Goal: Task Accomplishment & Management: Complete application form

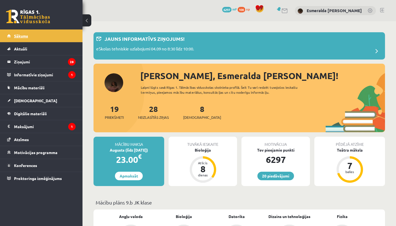
click at [41, 37] on link "Sākums" at bounding box center [41, 35] width 69 height 13
click at [198, 117] on span "[DEMOGRAPHIC_DATA]" at bounding box center [202, 117] width 38 height 6
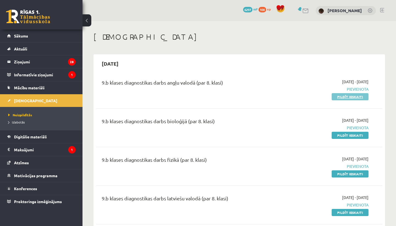
click at [346, 94] on link "Pildīt ieskaiti" at bounding box center [350, 96] width 37 height 7
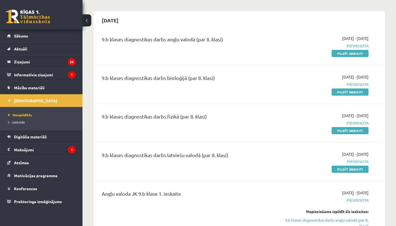
scroll to position [44, 0]
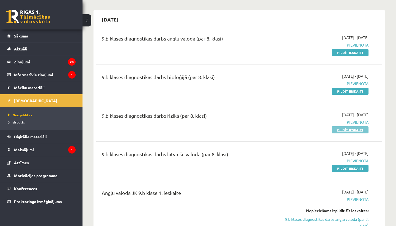
click at [353, 127] on link "Pildīt ieskaiti" at bounding box center [350, 129] width 37 height 7
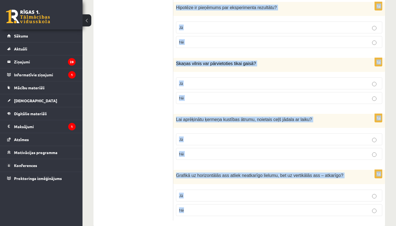
scroll to position [902, 0]
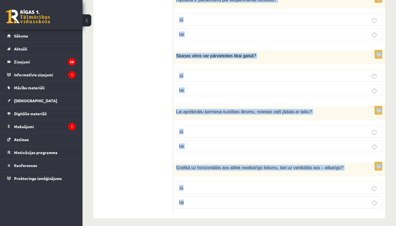
drag, startPoint x: 179, startPoint y: 79, endPoint x: 338, endPoint y: 225, distance: 216.0
copy form "Vai apgalvojums ir patiess? 1p Potenciālā enerģija piemīt ķermeņiem, kas ir pac…"
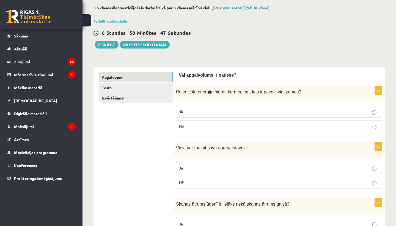
scroll to position [28, 0]
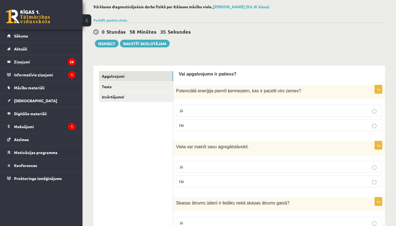
click at [184, 111] on p "Jā" at bounding box center [279, 111] width 200 height 6
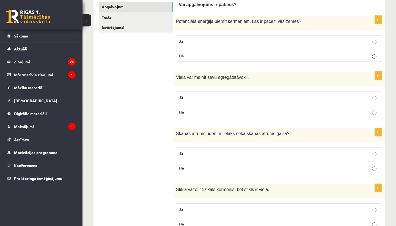
scroll to position [98, 0]
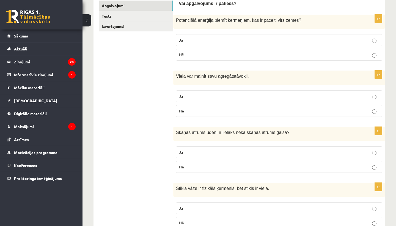
click at [228, 94] on p "Jā" at bounding box center [279, 96] width 200 height 6
click at [231, 155] on label "Jā" at bounding box center [279, 152] width 206 height 12
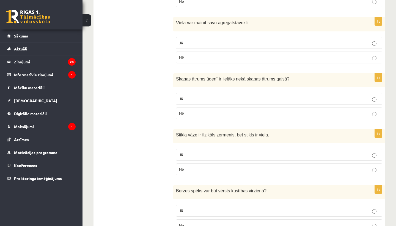
click at [231, 155] on p "Jā" at bounding box center [279, 155] width 200 height 6
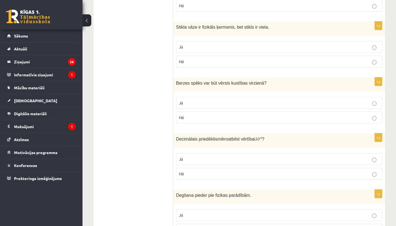
scroll to position [260, 0]
click at [262, 116] on p "Nē" at bounding box center [279, 117] width 200 height 6
click at [262, 156] on p "Jā" at bounding box center [279, 158] width 200 height 6
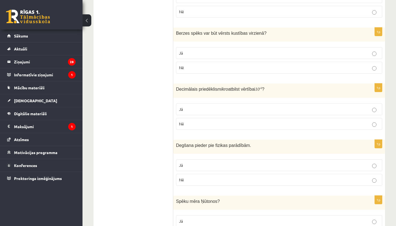
scroll to position [309, 0]
click at [261, 159] on label "Jā" at bounding box center [279, 165] width 206 height 12
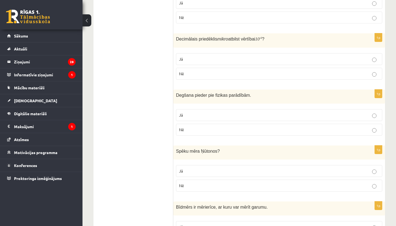
scroll to position [360, 0]
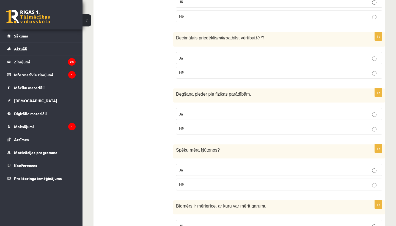
click at [256, 125] on p "Nē" at bounding box center [279, 128] width 200 height 6
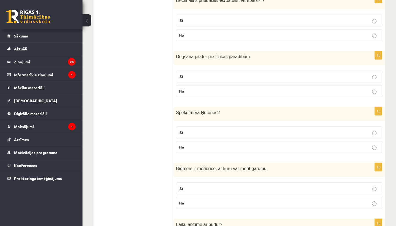
scroll to position [401, 0]
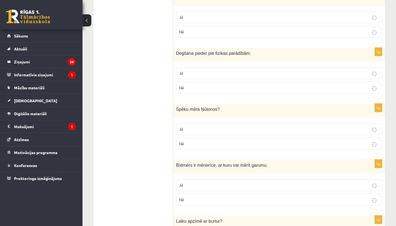
click at [239, 129] on p "Jā" at bounding box center [279, 129] width 200 height 6
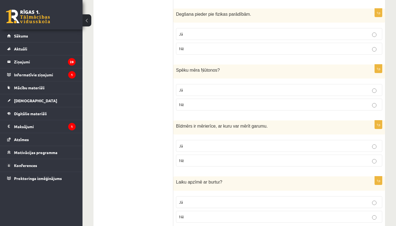
scroll to position [441, 0]
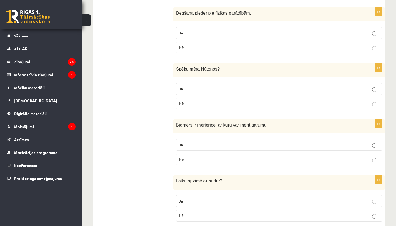
click at [244, 143] on p "Jā" at bounding box center [279, 145] width 200 height 6
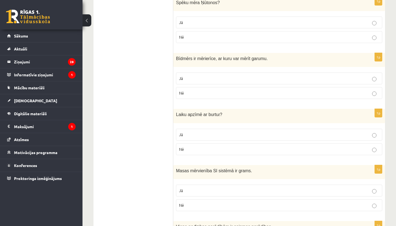
scroll to position [507, 0]
click at [253, 136] on p "Jā" at bounding box center [279, 135] width 200 height 6
click at [279, 91] on p "Nē" at bounding box center [279, 93] width 200 height 6
click at [274, 128] on label "Jā" at bounding box center [279, 134] width 206 height 12
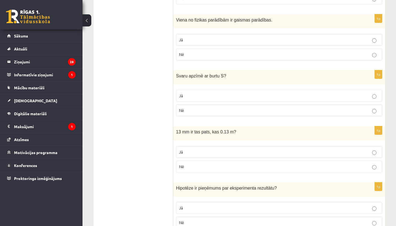
scroll to position [714, 0]
click at [234, 104] on label "Nē" at bounding box center [279, 110] width 206 height 12
click at [224, 163] on p "Nē" at bounding box center [279, 166] width 200 height 6
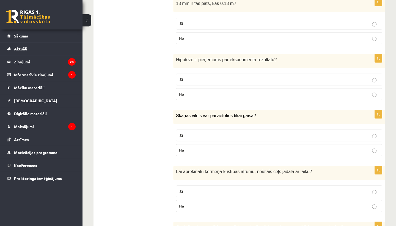
scroll to position [843, 0]
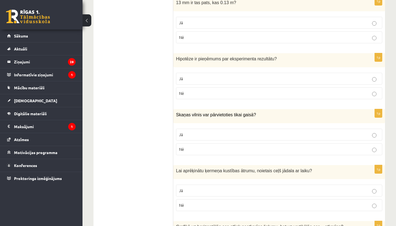
click at [252, 76] on p "Jā" at bounding box center [279, 79] width 200 height 6
click at [255, 146] on p "Nē" at bounding box center [279, 149] width 200 height 6
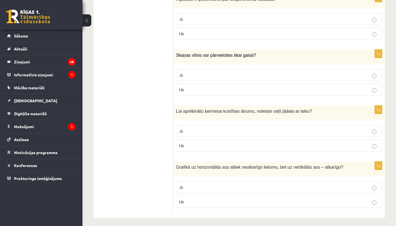
scroll to position [902, 0]
click at [236, 129] on p "Jā" at bounding box center [279, 132] width 200 height 6
click at [237, 186] on p "Jā" at bounding box center [279, 188] width 200 height 6
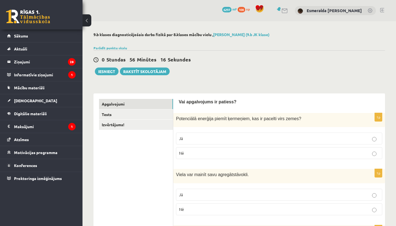
scroll to position [0, 0]
click at [144, 113] on link "Tests" at bounding box center [136, 114] width 74 height 10
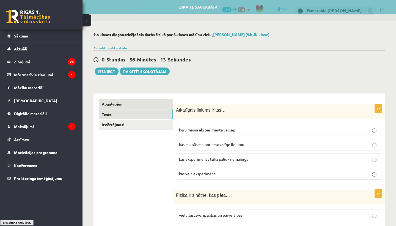
click at [149, 103] on link "Apgalvojumi" at bounding box center [136, 104] width 74 height 10
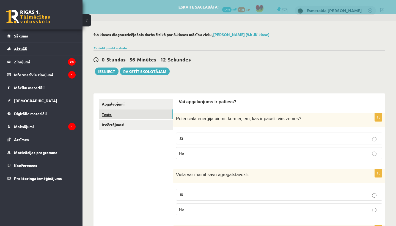
click at [149, 116] on link "Tests" at bounding box center [136, 114] width 74 height 10
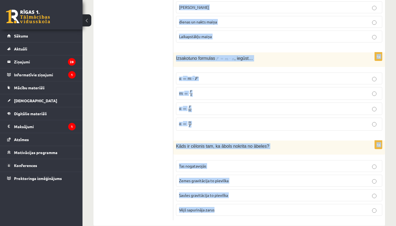
scroll to position [1168, 0]
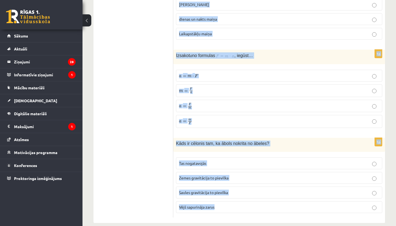
drag, startPoint x: 175, startPoint y: 25, endPoint x: 274, endPoint y: 225, distance: 223.5
copy form "Atkarīgais lielums ir tas… kuru maina eksperimenta veicējs kas mainās mainot ne…"
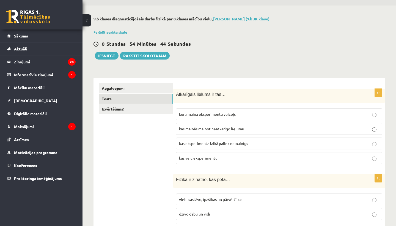
scroll to position [17, 0]
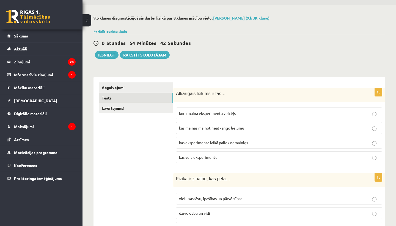
click at [241, 128] on span "kas mainās mainot neatkarīgo lielumu" at bounding box center [211, 127] width 65 height 5
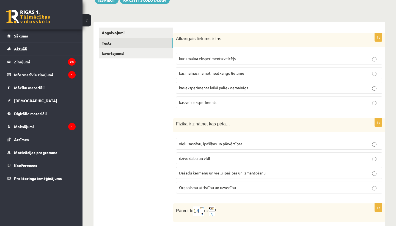
scroll to position [72, 0]
click at [193, 175] on label "Dažādu ķermeņu un vielu īpašības un izmantošanu" at bounding box center [279, 172] width 206 height 12
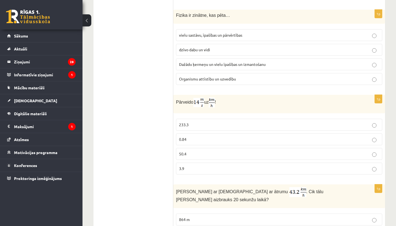
scroll to position [179, 0]
click at [181, 153] on span "50.4" at bounding box center [182, 153] width 7 height 5
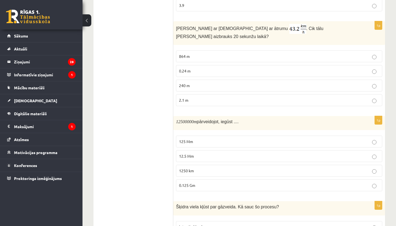
scroll to position [343, 0]
click at [254, 82] on p "240 m" at bounding box center [279, 85] width 200 height 6
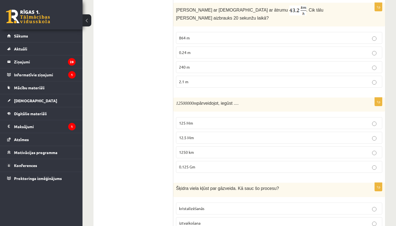
scroll to position [365, 0]
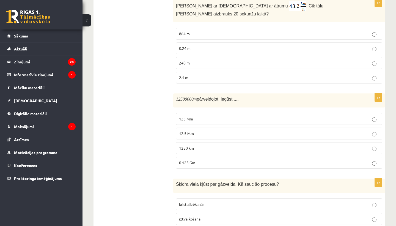
click at [182, 97] on m\ "12500000" at bounding box center [185, 99] width 18 height 5
drag, startPoint x: 182, startPoint y: 94, endPoint x: 189, endPoint y: 94, distance: 7.2
click at [189, 97] on m\ "12500000" at bounding box center [185, 99] width 18 height 5
click at [209, 130] on p "12.5 Mm" at bounding box center [279, 133] width 200 height 6
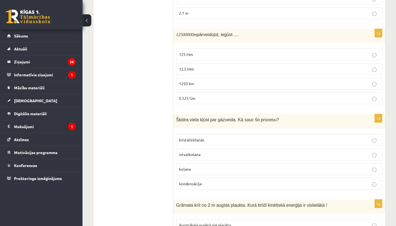
scroll to position [438, 0]
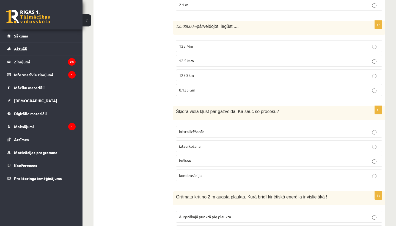
click at [203, 143] on p "iztvaikošana" at bounding box center [279, 146] width 200 height 6
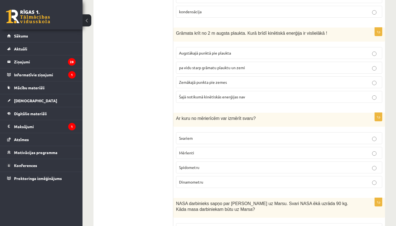
scroll to position [602, 0]
click at [231, 79] on p "Zemākajā punkta pie zemes" at bounding box center [279, 82] width 200 height 6
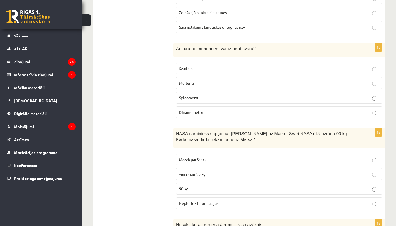
scroll to position [671, 0]
drag, startPoint x: 177, startPoint y: 41, endPoint x: 263, endPoint y: 45, distance: 86.5
click at [263, 45] on div "Ar kuru no mērierīcēm var izmērīt svaru?" at bounding box center [279, 49] width 212 height 14
copy span "Ar kuru no mērierīcēm var izmērīt svaru?"
click at [155, 115] on ul "Apgalvojumi Tests Izvērtējums!" at bounding box center [136, 70] width 74 height 1286
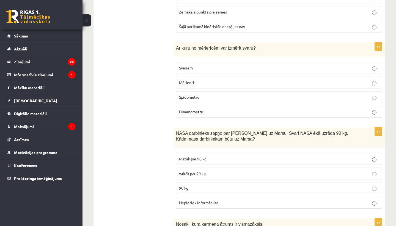
click at [214, 65] on p "Svariem" at bounding box center [279, 68] width 200 height 6
click at [233, 109] on label "Dinamometru" at bounding box center [279, 112] width 206 height 12
click at [200, 65] on p "Svariem" at bounding box center [279, 68] width 200 height 6
click at [129, 108] on ul "Apgalvojumi Tests Izvērtējums!" at bounding box center [136, 70] width 74 height 1286
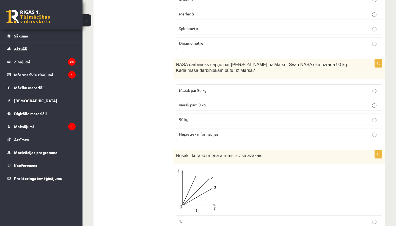
scroll to position [746, 0]
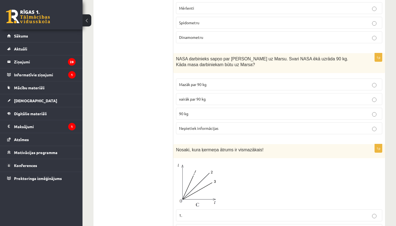
click at [213, 110] on label "90 kg" at bounding box center [279, 114] width 206 height 12
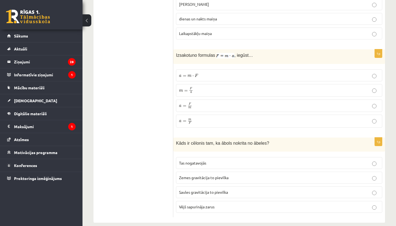
scroll to position [1168, 0]
click at [238, 175] on p "Zemes gravitācija to pievilka" at bounding box center [279, 178] width 200 height 6
click at [212, 103] on p "a = F m a = F m" at bounding box center [279, 106] width 200 height 7
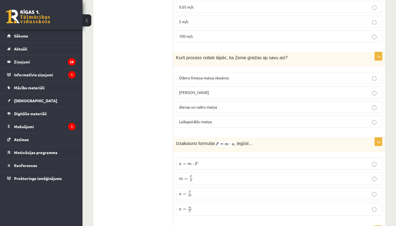
scroll to position [1080, 0]
click at [213, 104] on span "dienas un nakts maiņa" at bounding box center [198, 106] width 38 height 5
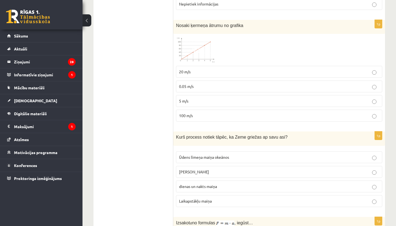
scroll to position [963, 0]
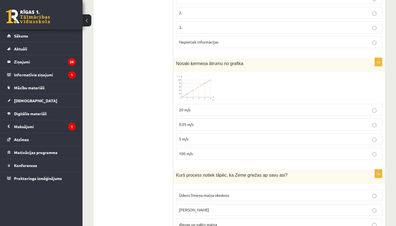
click at [206, 86] on img at bounding box center [196, 88] width 41 height 26
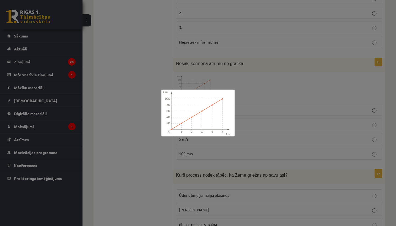
click at [254, 83] on div at bounding box center [198, 113] width 396 height 226
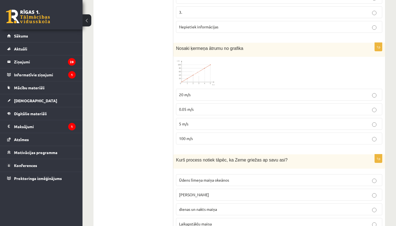
scroll to position [987, 0]
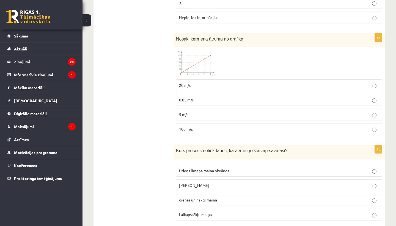
click at [201, 60] on img at bounding box center [196, 63] width 41 height 26
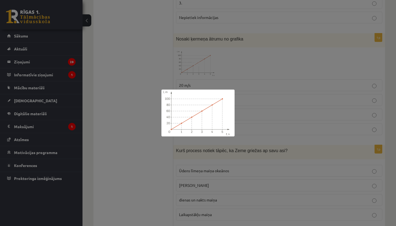
click at [250, 71] on div at bounding box center [198, 113] width 396 height 226
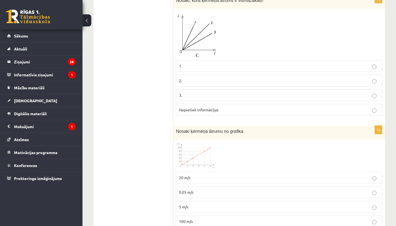
scroll to position [869, 0]
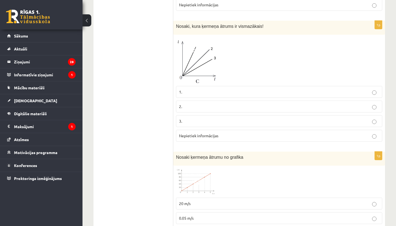
click at [218, 118] on p "3." at bounding box center [279, 121] width 200 height 6
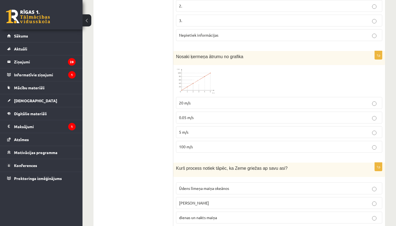
scroll to position [969, 0]
click at [192, 100] on p "20 m/s" at bounding box center [279, 103] width 200 height 6
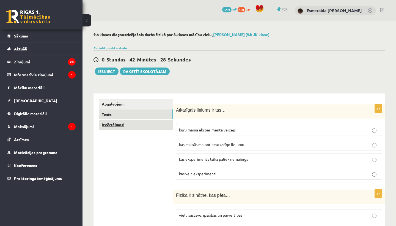
scroll to position [0, 0]
click at [148, 122] on link "Izvērtējums!" at bounding box center [136, 124] width 74 height 10
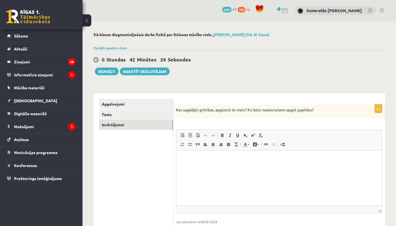
click at [200, 167] on html at bounding box center [279, 158] width 206 height 17
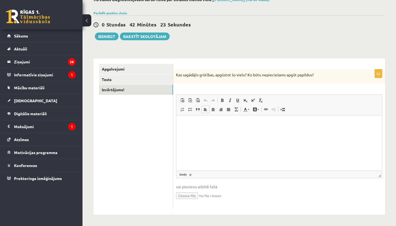
scroll to position [35, 0]
click at [110, 37] on button "Iesniegt" at bounding box center [107, 37] width 24 height 8
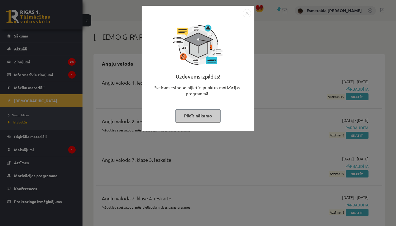
click at [205, 116] on button "Pildīt nākamo" at bounding box center [198, 115] width 45 height 13
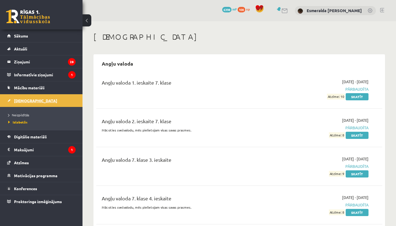
click at [35, 101] on link "[DEMOGRAPHIC_DATA]" at bounding box center [41, 100] width 69 height 13
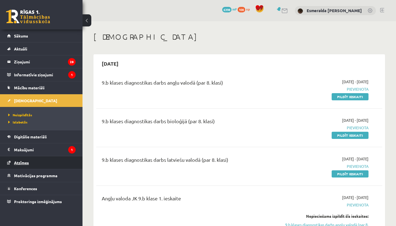
click at [55, 164] on link "Atzīmes" at bounding box center [41, 162] width 69 height 13
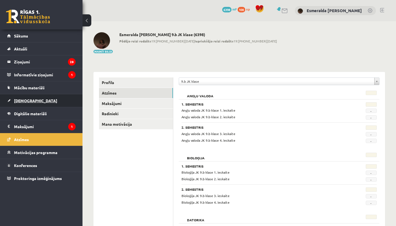
click at [48, 102] on link "[DEMOGRAPHIC_DATA]" at bounding box center [41, 100] width 69 height 13
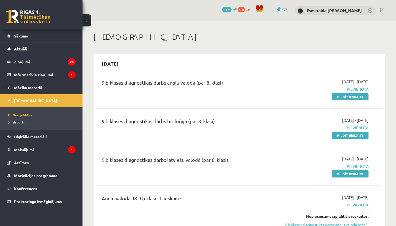
click at [45, 122] on link "Izlabotās" at bounding box center [42, 121] width 69 height 5
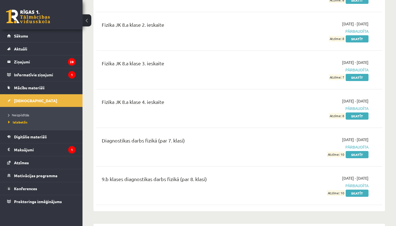
scroll to position [2227, 0]
click at [352, 190] on link "Skatīt" at bounding box center [357, 193] width 23 height 7
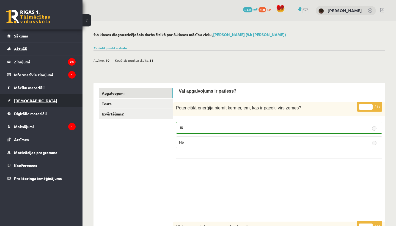
click at [39, 102] on link "[DEMOGRAPHIC_DATA]" at bounding box center [41, 100] width 69 height 13
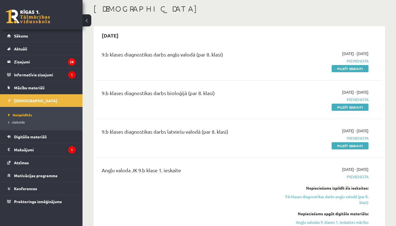
scroll to position [28, 0]
drag, startPoint x: 341, startPoint y: 88, endPoint x: 354, endPoint y: 107, distance: 22.9
click at [354, 107] on div "9.b klases diagnostikas darbs bioloģijā (par 8. klasi) 2025-09-01 - 2025-09-15 …" at bounding box center [239, 99] width 286 height 32
click at [349, 107] on link "Pildīt ieskaiti" at bounding box center [350, 106] width 37 height 7
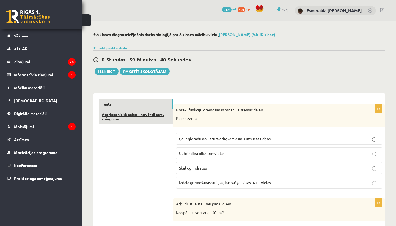
click at [147, 117] on link "Atgriezeniskā saite – novērtē savu sniegumu" at bounding box center [136, 116] width 74 height 15
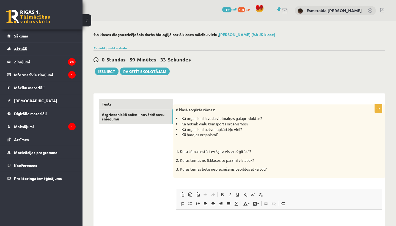
click at [149, 100] on link "Tests" at bounding box center [136, 104] width 74 height 10
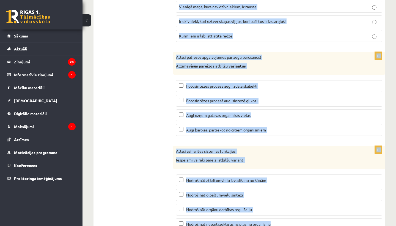
scroll to position [2617, 0]
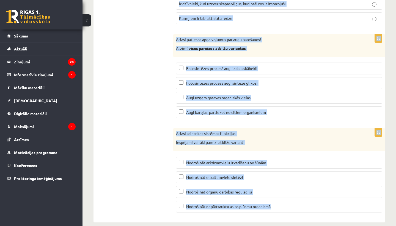
drag, startPoint x: 175, startPoint y: 101, endPoint x: 242, endPoint y: 225, distance: 141.7
copy form "Nosaki funkciju gremošanas orgānu sistēmas daļai! Resnā zarna: Caur gļotādu no …"
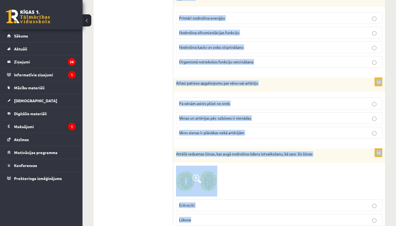
scroll to position [321, 0]
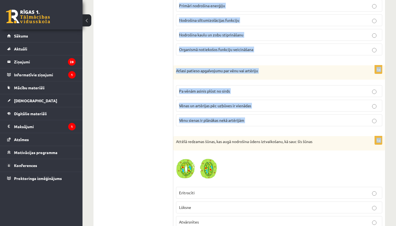
drag, startPoint x: 176, startPoint y: 21, endPoint x: 313, endPoint y: 131, distance: 175.5
copy form "Nosaki funkciju gremošanas orgānu sistēmas daļai! Resnā zarna: Caur gļotādu no …"
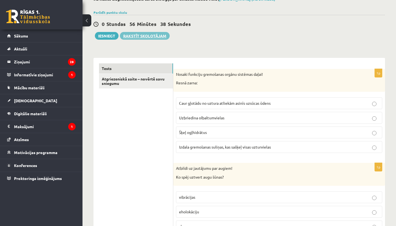
scroll to position [44, 0]
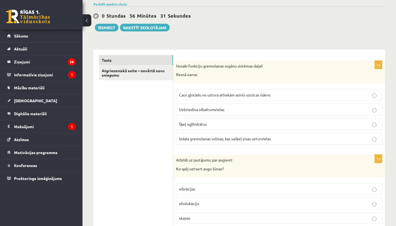
click at [182, 92] on span "Caur gļotādu no uztura atliekām asinīs uzsūcas ūdens" at bounding box center [225, 94] width 92 height 5
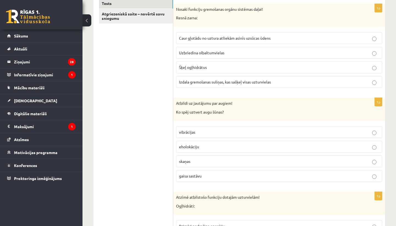
click at [215, 176] on p "gaisa sastāvu" at bounding box center [279, 176] width 200 height 6
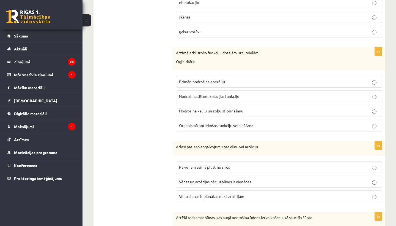
scroll to position [252, 0]
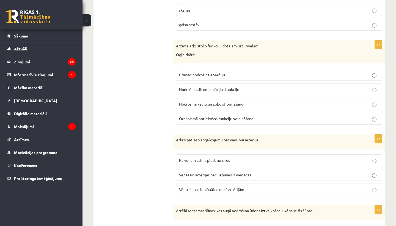
click at [204, 72] on span "Primāri nodrošina enerģiju" at bounding box center [202, 74] width 46 height 5
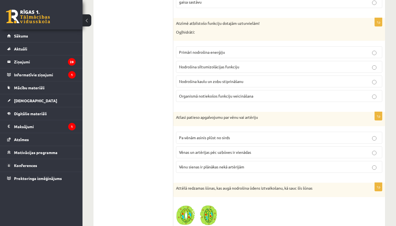
scroll to position [301, 0]
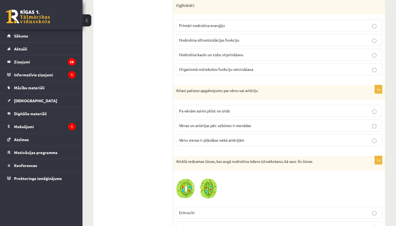
click at [238, 138] on span "Vēnu sienas ir plānākas nekā artērijām" at bounding box center [211, 139] width 65 height 5
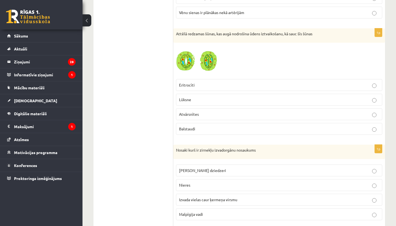
scroll to position [430, 0]
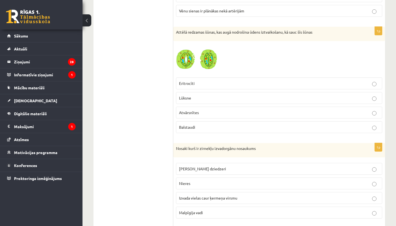
click at [199, 57] on span at bounding box center [197, 57] width 9 height 9
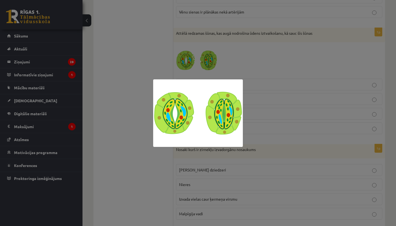
scroll to position [430, 0]
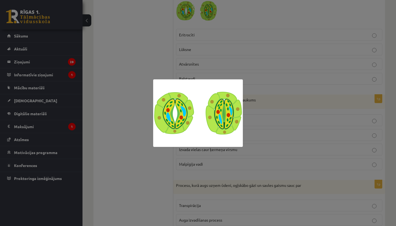
click at [200, 52] on div at bounding box center [198, 113] width 396 height 226
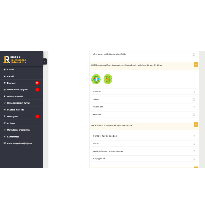
scroll to position [436, 0]
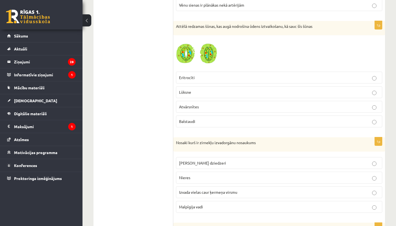
drag, startPoint x: 173, startPoint y: 21, endPoint x: 214, endPoint y: 67, distance: 61.9
click at [241, 58] on div at bounding box center [279, 53] width 206 height 31
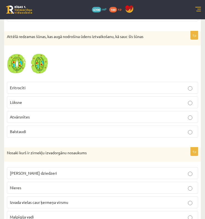
click at [68, 114] on p "Atvārsnītes" at bounding box center [102, 117] width 185 height 6
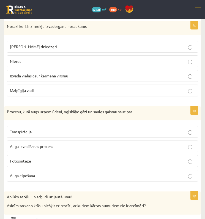
scroll to position [563, 0]
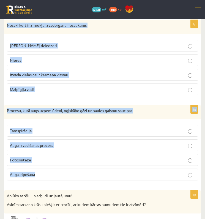
drag, startPoint x: 6, startPoint y: 23, endPoint x: 108, endPoint y: 182, distance: 189.5
copy form "Nosaki kurš ir zirnekļu izvadorgānu nosaukums Zaļie dziedzeri Nieres Izvada vie…"
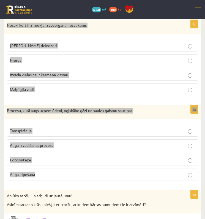
click at [176, 113] on div "Procesu, kurā augs uzņem ūdeni, ogļskābo gāzi un saules gaismu sauc par" at bounding box center [102, 112] width 197 height 14
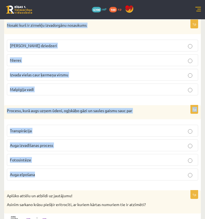
click at [177, 111] on div "Procesu, kurā augs uzņem ūdeni, ogļskābo gāzi un saules gaismu sauc par" at bounding box center [102, 112] width 197 height 14
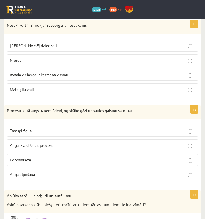
click at [140, 157] on p "Fotosintēze" at bounding box center [102, 160] width 185 height 6
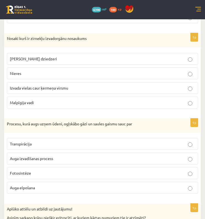
scroll to position [549, 0]
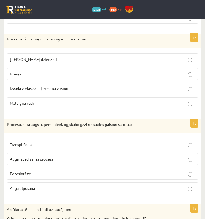
click at [133, 98] on label "Malpīgija vadi" at bounding box center [102, 103] width 191 height 12
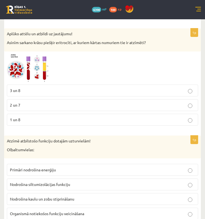
scroll to position [725, 0]
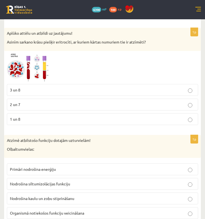
click at [77, 88] on p "3 un 8" at bounding box center [102, 90] width 185 height 6
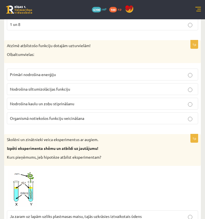
scroll to position [827, 0]
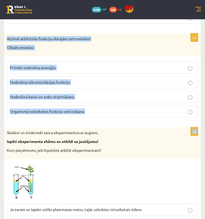
drag, startPoint x: 6, startPoint y: 34, endPoint x: 113, endPoint y: 121, distance: 138.3
copy form "Atzīmē atbilstošo funkciju dotajām uzturvielām! Olbaltumvielas: Primāri nodroši…"
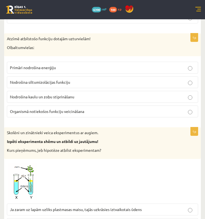
click at [124, 110] on p "Organismā notiekošos funkciju veicināšana" at bounding box center [102, 111] width 185 height 6
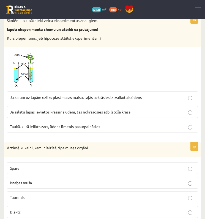
scroll to position [938, 0]
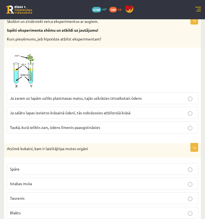
click at [64, 97] on span "Ja zaram uz lapām uzliks plastmasas maisu, tajās uzkrāsies iztvaikotais ūdens" at bounding box center [76, 97] width 132 height 5
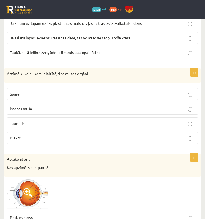
scroll to position [1017, 0]
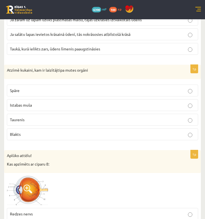
click at [89, 67] on p "Atzīmē kukaini, kam ir laizītājtipa mutes orgāni" at bounding box center [89, 70] width 164 height 6
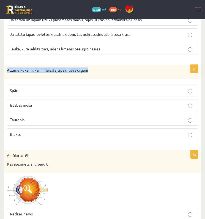
click at [89, 67] on p "Atzīmē kukaini, kam ir laizītājtipa mutes orgāni" at bounding box center [89, 70] width 164 height 6
click at [87, 67] on p "Atzīmē kukaini, kam ir laizītājtipa mutes orgāni" at bounding box center [89, 70] width 164 height 6
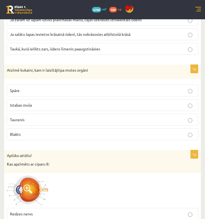
click at [65, 102] on p "Istabas muša" at bounding box center [102, 105] width 185 height 6
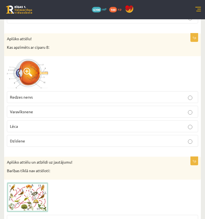
scroll to position [1132, 0]
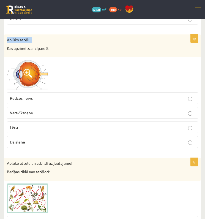
drag, startPoint x: 6, startPoint y: 34, endPoint x: 34, endPoint y: 37, distance: 28.0
click at [34, 37] on div "Aplūko attēlu! Kas apzīmēts ar ciparu 8:" at bounding box center [102, 45] width 197 height 23
click at [34, 37] on p "Aplūko attēlu!" at bounding box center [89, 40] width 164 height 6
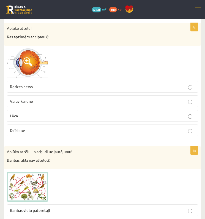
scroll to position [1143, 0]
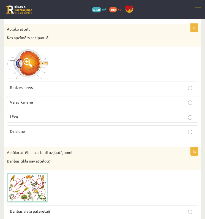
click at [99, 84] on p "Redzes nervs" at bounding box center [102, 87] width 185 height 6
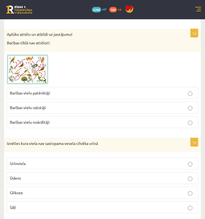
scroll to position [1261, 0]
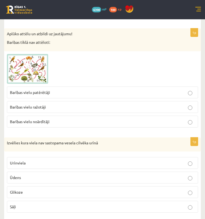
click at [89, 189] on p "Glikoze" at bounding box center [102, 192] width 185 height 6
click at [38, 65] on img at bounding box center [27, 69] width 41 height 30
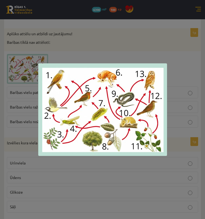
click at [78, 48] on div at bounding box center [102, 109] width 205 height 219
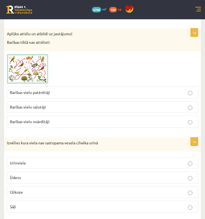
click at [114, 119] on p "Barības vielu noārdītāji" at bounding box center [102, 122] width 185 height 6
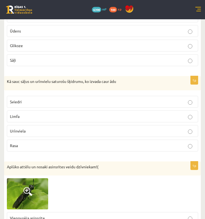
scroll to position [1430, 0]
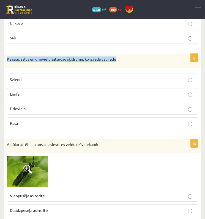
drag, startPoint x: 7, startPoint y: 55, endPoint x: 126, endPoint y: 55, distance: 118.9
click at [126, 56] on p "Kā sauc sāļus un urīnvielu saturošu šķidrumu, ko izvada caur ādu" at bounding box center [89, 59] width 164 height 6
copy p "Kā sauc sāļus un urīnvielu saturošu šķidrumu, ko izvada caur ādu"
click at [120, 54] on div "Kā sauc sāļus un urīnvielu saturošu šķidrumu, ko izvada caur ādu" at bounding box center [102, 61] width 197 height 14
drag, startPoint x: 7, startPoint y: 54, endPoint x: 96, endPoint y: 129, distance: 116.4
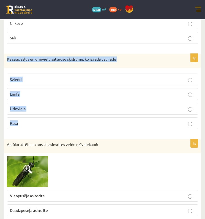
click at [96, 129] on div "1p Kā sauc sāļus un urīnvielu saturošu šķidrumu, ko izvada caur ādu Sviedri Lim…" at bounding box center [102, 94] width 197 height 80
copy div "Kā sauc sāļus un urīnvielu saturošu šķidrumu, ko izvada caur ādu Sviedri Limfa …"
click at [140, 45] on form "1p Nosaki funkciju gremošanas orgānu sistēmas daļai! Resnā zarna: Caur gļotādu …" at bounding box center [103, 46] width 186 height 2735
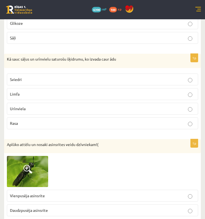
click at [117, 77] on p "Sviedri" at bounding box center [102, 80] width 185 height 6
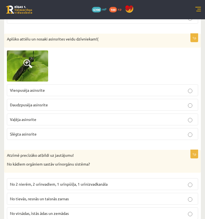
scroll to position [1536, 0]
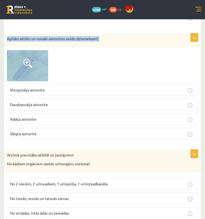
drag, startPoint x: 7, startPoint y: 34, endPoint x: 103, endPoint y: 72, distance: 103.6
click at [103, 72] on div "1p Aplūko attēlu un nosaki asinsrites veidu dzīvniekam!( Vienpusēja asinsrite D…" at bounding box center [102, 88] width 197 height 111
click at [103, 72] on div at bounding box center [102, 65] width 191 height 31
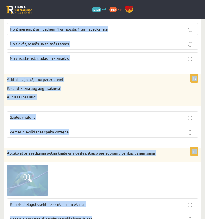
scroll to position [1694, 0]
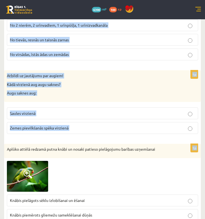
drag, startPoint x: 7, startPoint y: 93, endPoint x: 122, endPoint y: 137, distance: 123.0
copy form "Atzīmē precīzāko atbildi uz jautājumu! No kādiem orgāniem sastāv urīnorgānu sis…"
click at [149, 174] on div at bounding box center [102, 176] width 191 height 31
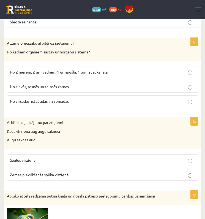
scroll to position [1648, 0]
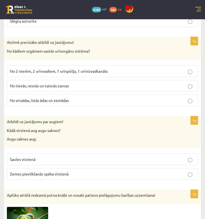
click at [118, 68] on p "No 2 nierēm, 2 urīnvadiem, 1 urīnpūšļa, 1 urīnizvadkanāla" at bounding box center [102, 71] width 185 height 6
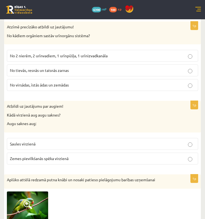
scroll to position [1666, 0]
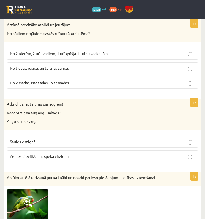
click at [116, 153] on p "Zemes pievilkšanās spēka virzienā" at bounding box center [102, 156] width 185 height 6
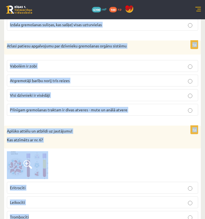
scroll to position [2098, 0]
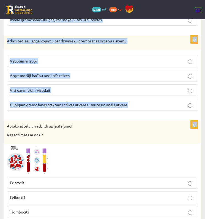
drag, startPoint x: 7, startPoint y: 29, endPoint x: 100, endPoint y: 113, distance: 124.5
copy form "Atzīmē ārējās auss sastāvdaļu Laktiņa Asaru dziedzeri Auss gliemežnīca Dzirdes …"
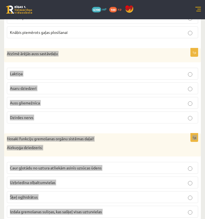
scroll to position [1906, 0]
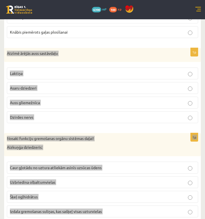
click at [113, 100] on p "Auss gliemežnīca" at bounding box center [102, 103] width 185 height 6
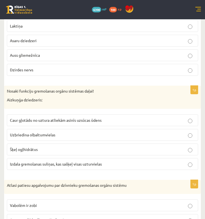
scroll to position [1961, 0]
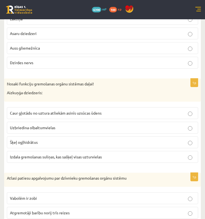
click at [131, 154] on p "Izdala gremošanas suliņas, kas sašķeļ visas uzturvielas" at bounding box center [102, 157] width 185 height 6
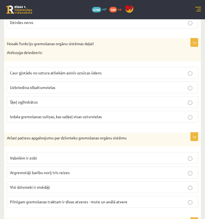
scroll to position [2006, 0]
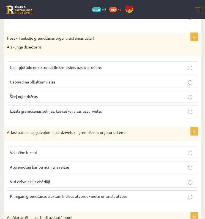
click at [133, 190] on label "Pilnīgam gremošanas traktam ir divas atveres - mute un anālā atvere" at bounding box center [102, 196] width 191 height 12
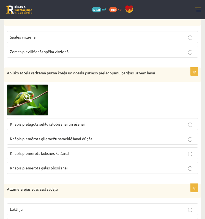
scroll to position [1771, 0]
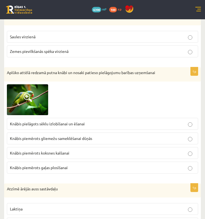
click at [95, 88] on div at bounding box center [102, 99] width 191 height 31
click at [144, 121] on p "Knābis pielāgots sēklu izlobīšanai un ēšanai" at bounding box center [102, 124] width 185 height 6
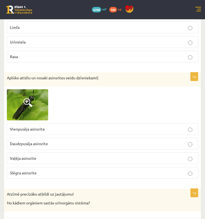
scroll to position [1498, 0]
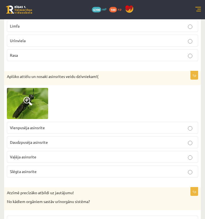
click at [138, 154] on p "Vaļēja asinsrite" at bounding box center [102, 157] width 185 height 6
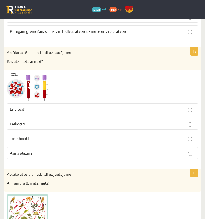
scroll to position [2169, 0]
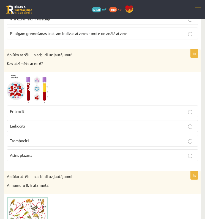
click at [6, 49] on div "Aplūko attēlu un atbildi uz jautājumu! Kas atzīmēts ar nr. 6?" at bounding box center [102, 60] width 197 height 23
click at [91, 123] on p "Leikocīti" at bounding box center [102, 126] width 185 height 6
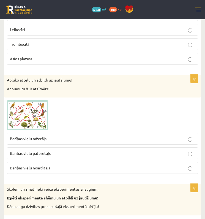
scroll to position [2287, 0]
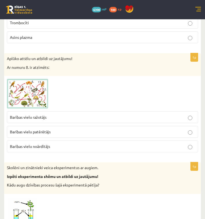
click at [9, 56] on p "Aplūko attēlu un atbildi uz jautājumu!" at bounding box center [89, 59] width 164 height 6
click at [123, 114] on p "Barības vielu ražotājs" at bounding box center [102, 117] width 185 height 6
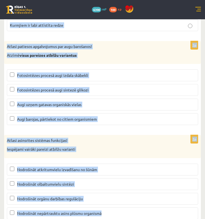
scroll to position [2627, 0]
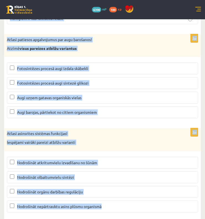
drag, startPoint x: 6, startPoint y: 76, endPoint x: 154, endPoint y: 218, distance: 205.3
copy form "Patiesais apgalvojums par dzīvnieku maņu orgāniem Vienīgā maņa, kura nav dzīvni…"
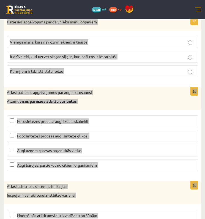
scroll to position [2523, 0]
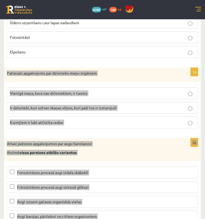
click at [138, 70] on p "Patiesais apgalvojums par dzīvnieku maņu orgāniem" at bounding box center [89, 73] width 164 height 6
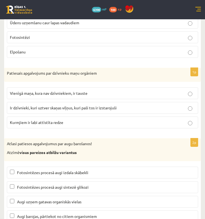
click at [154, 105] on p "Ir dzīvnieki, kuri uztver skaņas viļņus, kuri paši tos ir izstarojuši" at bounding box center [102, 108] width 185 height 6
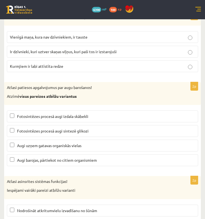
scroll to position [2579, 0]
click at [159, 114] on p "Fotosintēzes procesā augi izdala skābekli" at bounding box center [102, 117] width 185 height 6
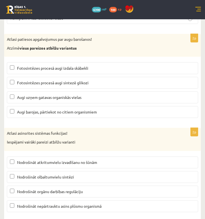
scroll to position [2627, 0]
click at [127, 160] on p "Nodrošināt atkritumvielu izvadīšanu no šūnām" at bounding box center [102, 163] width 185 height 6
click at [113, 203] on p "Nodrošināt nepārtrauktu asins plūsmu organismā" at bounding box center [102, 206] width 185 height 6
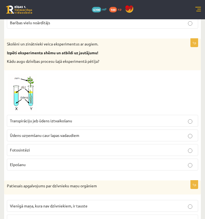
scroll to position [2405, 0]
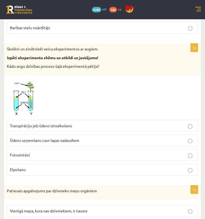
click at [123, 123] on p "Transpirāciju jeb ūdens iztvaikošanu" at bounding box center [102, 126] width 185 height 6
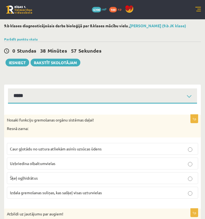
scroll to position [0, 0]
click at [16, 63] on button "Iesniegt" at bounding box center [18, 63] width 24 height 8
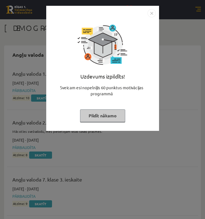
click at [100, 117] on button "Pildīt nākamo" at bounding box center [102, 115] width 45 height 13
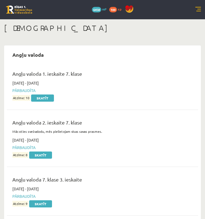
click at [23, 12] on link at bounding box center [19, 10] width 26 height 8
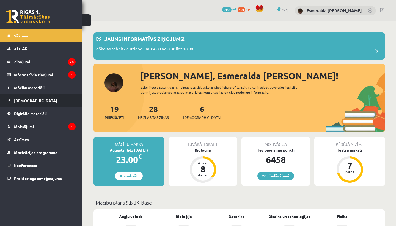
click at [52, 99] on link "[DEMOGRAPHIC_DATA]" at bounding box center [41, 100] width 69 height 13
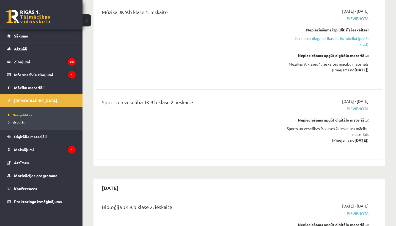
scroll to position [2641, 0]
click at [25, 160] on span "Atzīmes" at bounding box center [21, 162] width 15 height 5
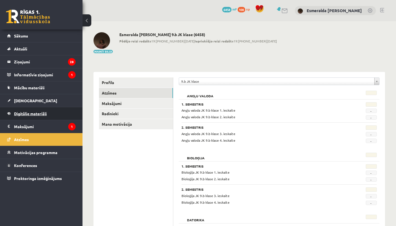
click at [62, 115] on link "Digitālie materiāli" at bounding box center [41, 113] width 69 height 13
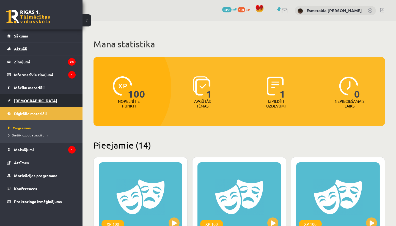
click at [42, 99] on link "[DEMOGRAPHIC_DATA]" at bounding box center [41, 100] width 69 height 13
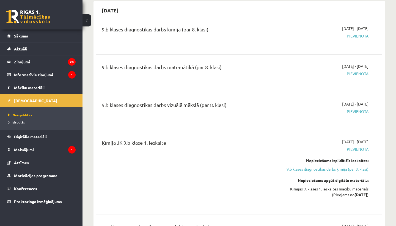
scroll to position [1553, 0]
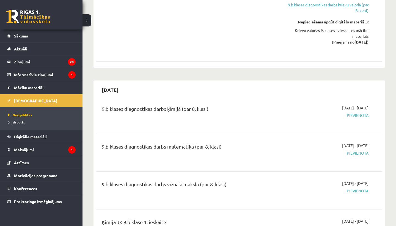
click at [22, 122] on span "Izlabotās" at bounding box center [16, 122] width 17 height 4
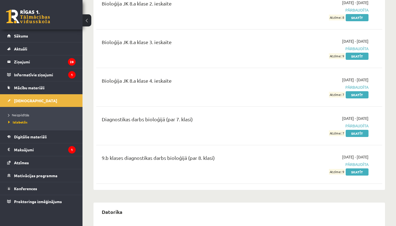
scroll to position [652, 0]
drag, startPoint x: 329, startPoint y: 172, endPoint x: 347, endPoint y: 173, distance: 17.3
click at [205, 173] on div "2025-09-01 - 2025-09-15 Pārbaudīta Atzīme: 9 Skatīt" at bounding box center [327, 164] width 92 height 21
click at [205, 174] on link "Skatīt" at bounding box center [357, 171] width 23 height 7
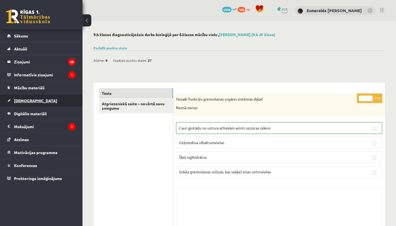
click at [59, 98] on link "[DEMOGRAPHIC_DATA]" at bounding box center [41, 100] width 69 height 13
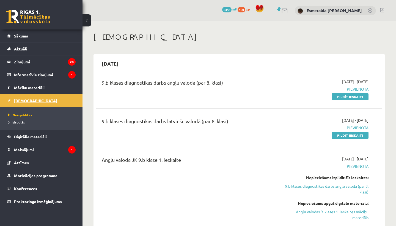
click at [50, 98] on link "[DEMOGRAPHIC_DATA]" at bounding box center [41, 100] width 69 height 13
click at [347, 136] on link "Pildīt ieskaiti" at bounding box center [350, 135] width 37 height 7
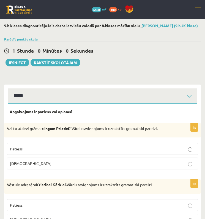
select select "**********"
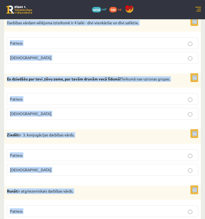
scroll to position [1625, 0]
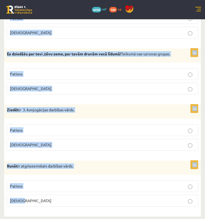
drag, startPoint x: 7, startPoint y: 63, endPoint x: 138, endPoint y: 218, distance: 203.8
copy form "Vai tu atdevi grāmatu Ingum Priedei ? Vārdu savienojums ir uzrakstīts gramatisk…"
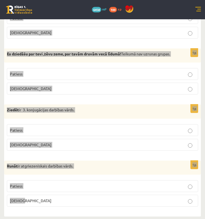
drag, startPoint x: 200, startPoint y: 168, endPoint x: 158, endPoint y: 97, distance: 82.4
click at [158, 97] on div "1p Es dziedāšu par tevi ,tēvu zeme, par tavām druvām vecā līdumā! Teikumā nav u…" at bounding box center [102, 73] width 197 height 51
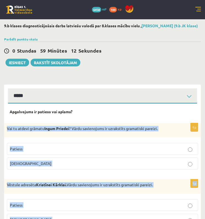
scroll to position [0, 0]
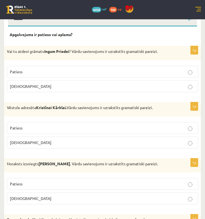
scroll to position [76, 0]
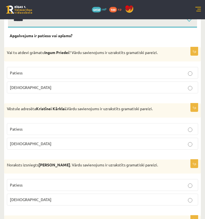
click at [136, 76] on p "Patiess" at bounding box center [102, 73] width 185 height 6
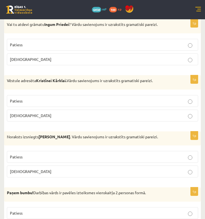
scroll to position [109, 0]
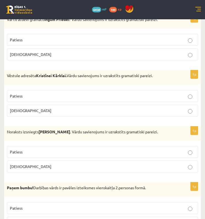
click at [147, 99] on p "Patiess" at bounding box center [102, 96] width 185 height 6
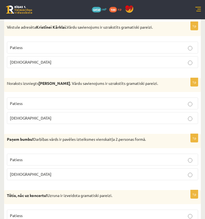
scroll to position [159, 0]
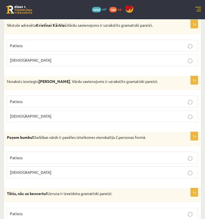
click at [151, 103] on p "Patiess" at bounding box center [102, 102] width 185 height 6
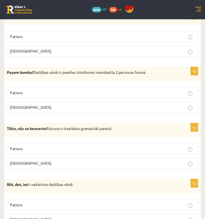
scroll to position [227, 0]
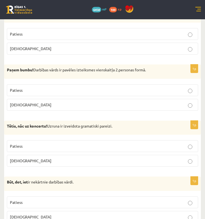
click at [145, 93] on p "Patiess" at bounding box center [102, 90] width 185 height 6
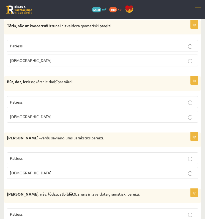
scroll to position [327, 0]
click at [113, 48] on p "Patiess" at bounding box center [102, 46] width 185 height 6
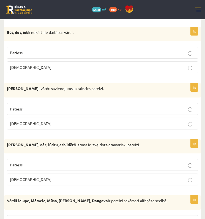
scroll to position [376, 0]
click at [94, 56] on p "Patiess" at bounding box center [102, 53] width 185 height 6
click at [139, 125] on p "Aplams" at bounding box center [102, 124] width 185 height 6
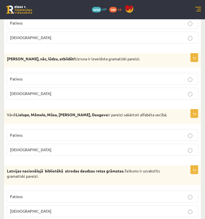
scroll to position [463, 0]
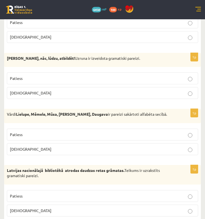
click at [133, 96] on p "Aplams" at bounding box center [102, 93] width 185 height 6
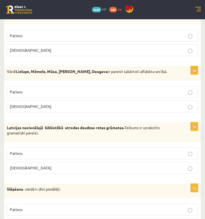
scroll to position [506, 0]
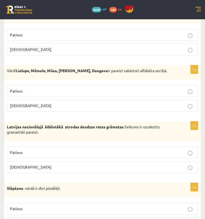
click at [112, 106] on p "Aplams" at bounding box center [102, 106] width 185 height 6
click at [126, 153] on p "Patiess" at bounding box center [102, 152] width 185 height 6
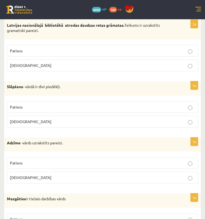
scroll to position [609, 0]
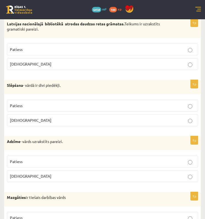
click at [103, 105] on p "Patiess" at bounding box center [102, 106] width 185 height 6
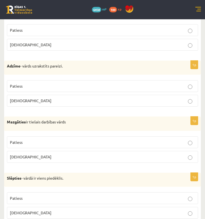
scroll to position [683, 0]
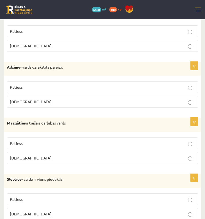
click at [110, 105] on p "Aplams" at bounding box center [102, 102] width 185 height 6
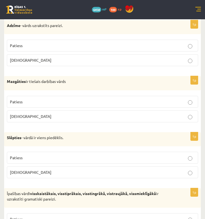
scroll to position [726, 0]
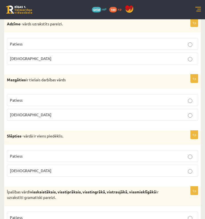
click at [87, 103] on p "Patiess" at bounding box center [102, 100] width 185 height 6
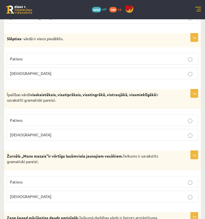
scroll to position [823, 0]
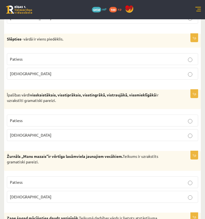
click at [109, 60] on p "Patiess" at bounding box center [102, 59] width 185 height 6
click at [152, 121] on p "Patiess" at bounding box center [102, 121] width 185 height 6
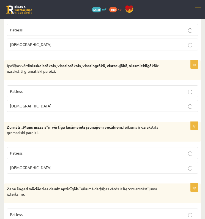
scroll to position [853, 0]
click at [139, 169] on p "Aplams" at bounding box center [102, 167] width 185 height 6
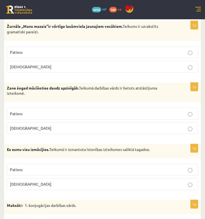
scroll to position [954, 0]
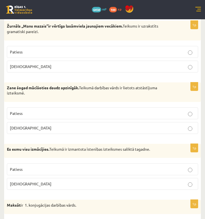
click at [118, 113] on p "Patiess" at bounding box center [102, 113] width 185 height 6
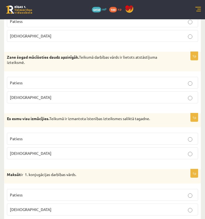
scroll to position [1004, 0]
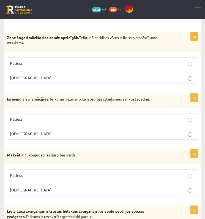
click at [119, 118] on p "Patiess" at bounding box center [102, 119] width 185 height 6
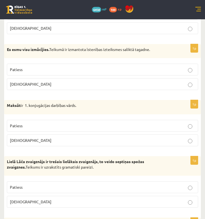
scroll to position [1053, 0]
click at [159, 123] on label "Patiess" at bounding box center [102, 126] width 191 height 12
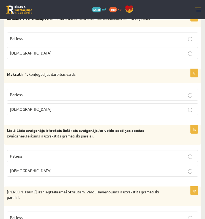
scroll to position [1092, 0]
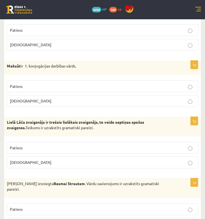
click at [144, 143] on label "Patiess" at bounding box center [102, 148] width 191 height 12
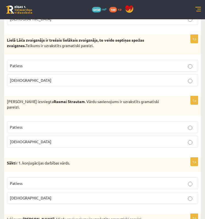
scroll to position [1176, 0]
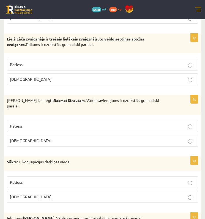
click at [149, 120] on label "Patiess" at bounding box center [102, 126] width 191 height 12
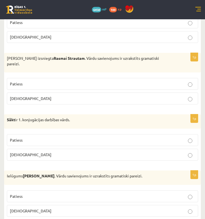
scroll to position [1219, 0]
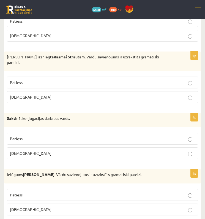
click at [135, 136] on p "Patiess" at bounding box center [102, 139] width 185 height 6
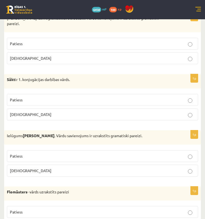
scroll to position [1258, 0]
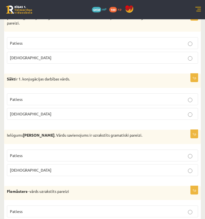
click at [139, 167] on p "Aplams" at bounding box center [102, 170] width 185 height 6
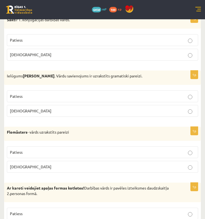
scroll to position [1320, 0]
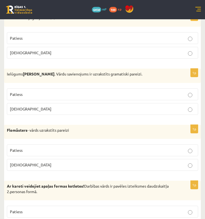
click at [139, 147] on label "Patiess" at bounding box center [102, 150] width 191 height 12
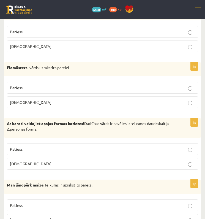
scroll to position [1384, 0]
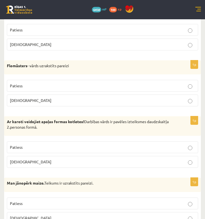
click at [136, 144] on p "Patiess" at bounding box center [102, 147] width 185 height 6
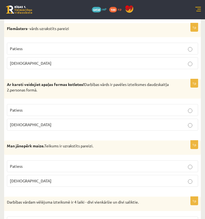
scroll to position [1445, 0]
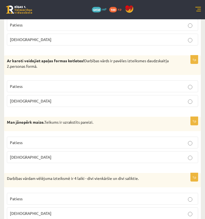
click at [141, 140] on p "Patiess" at bounding box center [102, 143] width 185 height 6
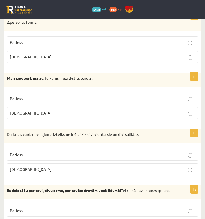
scroll to position [1503, 0]
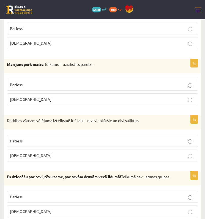
click at [120, 152] on p "[DEMOGRAPHIC_DATA]" at bounding box center [102, 155] width 185 height 6
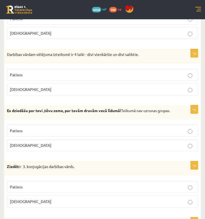
scroll to position [1569, 0]
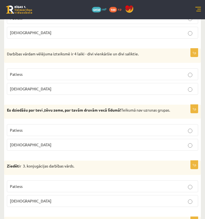
click at [145, 142] on p "[DEMOGRAPHIC_DATA]" at bounding box center [102, 145] width 185 height 6
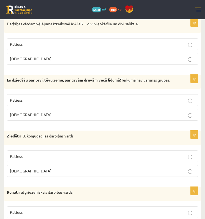
scroll to position [1608, 0]
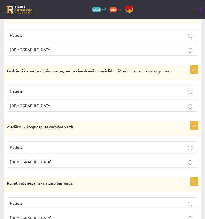
click at [145, 144] on p "Patiess" at bounding box center [102, 147] width 185 height 6
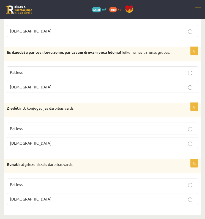
scroll to position [1625, 0]
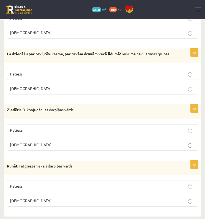
click at [127, 198] on p "[DEMOGRAPHIC_DATA]" at bounding box center [102, 201] width 185 height 6
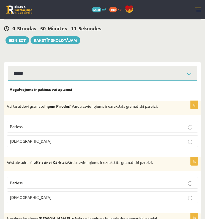
scroll to position [23, 0]
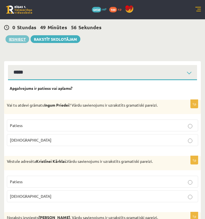
click at [14, 43] on button "Iesniegt" at bounding box center [18, 39] width 24 height 8
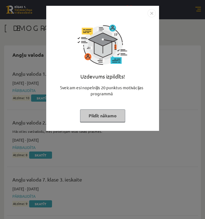
click at [116, 116] on button "Pildīt nākamo" at bounding box center [102, 115] width 45 height 13
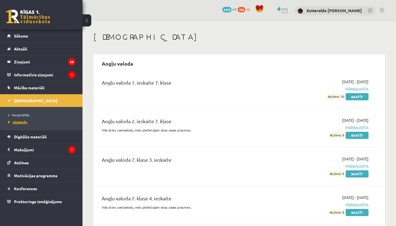
click at [24, 121] on span "Izlabotās" at bounding box center [17, 122] width 19 height 4
click at [39, 149] on legend "Maksājumi 1" at bounding box center [45, 149] width 62 height 13
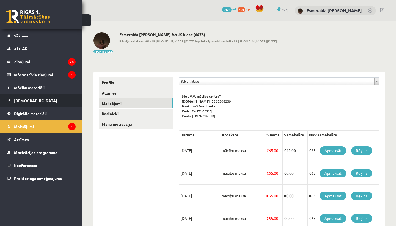
click at [30, 98] on link "[DEMOGRAPHIC_DATA]" at bounding box center [41, 100] width 69 height 13
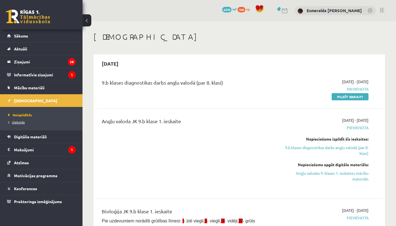
click at [22, 123] on span "Izlabotās" at bounding box center [16, 122] width 17 height 4
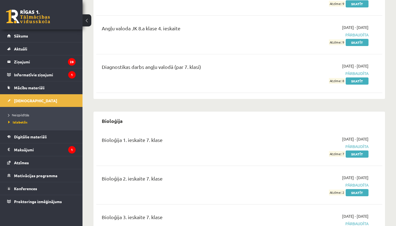
scroll to position [324, 0]
click at [25, 115] on span "Neizpildītās" at bounding box center [18, 115] width 21 height 4
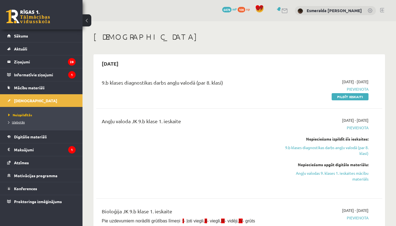
click at [21, 121] on span "Izlabotās" at bounding box center [16, 122] width 17 height 4
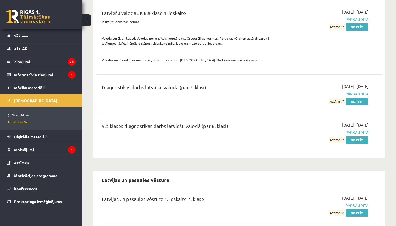
scroll to position [4104, 0]
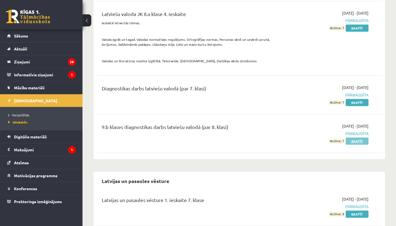
click at [205, 137] on link "Skatīt" at bounding box center [357, 140] width 23 height 7
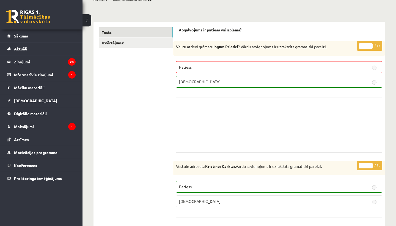
scroll to position [62, 0]
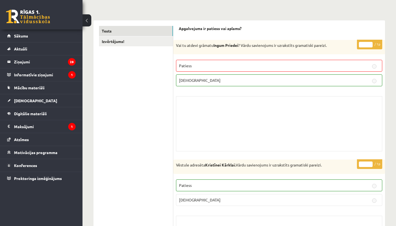
click at [262, 78] on p "[DEMOGRAPHIC_DATA]" at bounding box center [279, 80] width 200 height 6
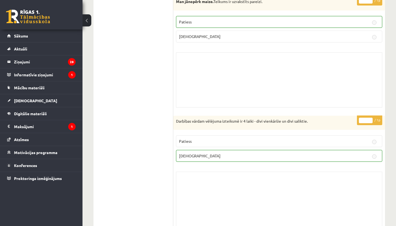
scroll to position [3130, 0]
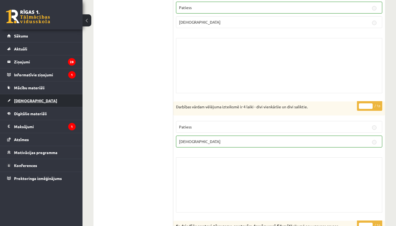
click at [45, 103] on link "[DEMOGRAPHIC_DATA]" at bounding box center [41, 100] width 69 height 13
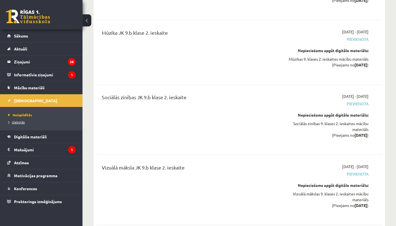
click at [19, 123] on span "Izlabotās" at bounding box center [16, 122] width 17 height 4
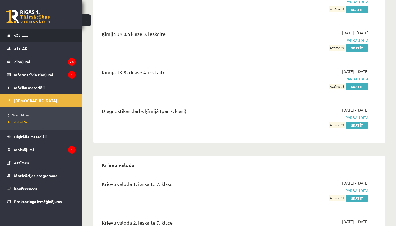
click at [29, 39] on link "Sākums" at bounding box center [41, 35] width 69 height 13
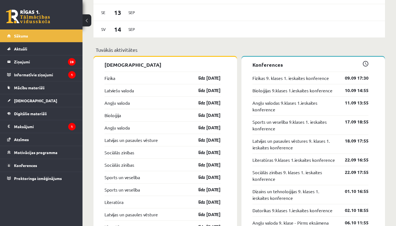
scroll to position [535, 0]
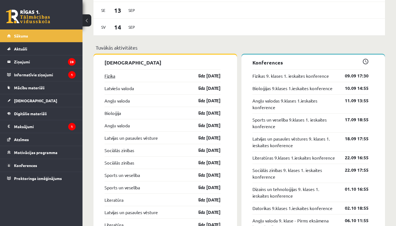
click at [113, 77] on link "Fizika" at bounding box center [110, 75] width 11 height 7
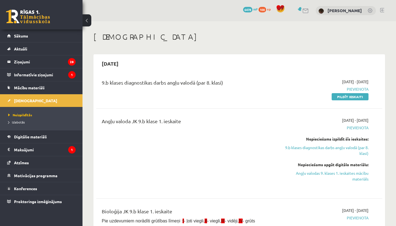
click at [211, 79] on div "9.b klases diagnostikas darbs angļu valodā (par 8. klasi)" at bounding box center [189, 84] width 175 height 10
click at [211, 80] on div "9.b klases diagnostikas darbs angļu valodā (par 8. klasi)" at bounding box center [189, 84] width 175 height 10
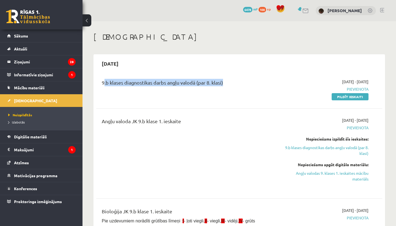
click at [211, 80] on div "9.b klases diagnostikas darbs angļu valodā (par 8. klasi)" at bounding box center [189, 84] width 175 height 10
copy div "9.b klases diagnostikas darbs angļu valodā (par 8. klasi)"
click at [147, 94] on div "9.b klases diagnostikas darbs angļu valodā (par 8. klasi)" at bounding box center [190, 89] width 184 height 21
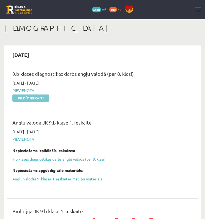
click at [39, 97] on link "Pildīt ieskaiti" at bounding box center [30, 97] width 37 height 7
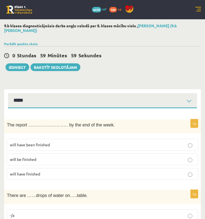
select select "**********"
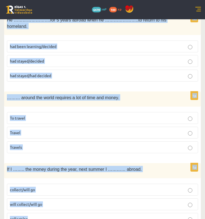
scroll to position [2004, 0]
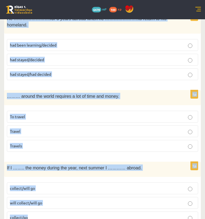
drag, startPoint x: 6, startPoint y: 99, endPoint x: 243, endPoint y: 218, distance: 265.0
copy form "The report ……………………… by the end of the week. will have been finished will be fi…"
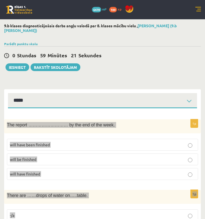
scroll to position [0, 0]
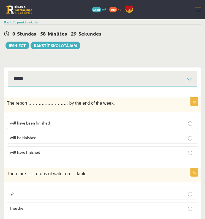
scroll to position [22, 0]
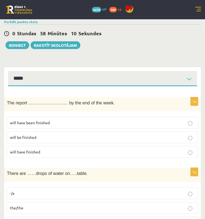
click at [86, 139] on p "will be finished" at bounding box center [102, 137] width 185 height 6
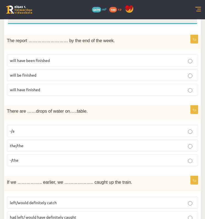
scroll to position [107, 0]
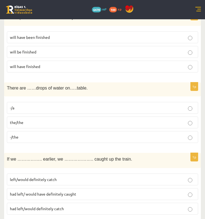
click at [114, 138] on p "-/the" at bounding box center [102, 137] width 185 height 6
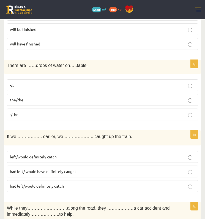
scroll to position [146, 0]
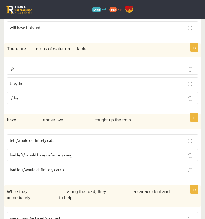
click at [122, 151] on label "had left/ would have definitely caught" at bounding box center [102, 155] width 191 height 12
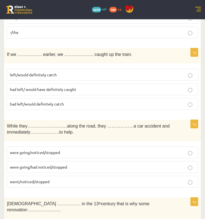
scroll to position [212, 0]
click at [82, 165] on p "were going/had noticed/stopped" at bounding box center [102, 167] width 185 height 6
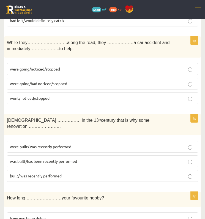
scroll to position [298, 0]
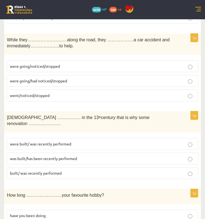
click at [76, 158] on span "was built/has been recently performed" at bounding box center [43, 158] width 67 height 5
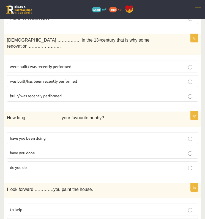
scroll to position [375, 0]
click at [117, 138] on p "have you been doing" at bounding box center [102, 138] width 185 height 6
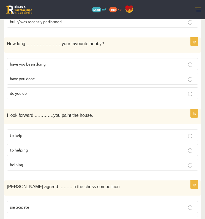
scroll to position [449, 0]
click at [121, 149] on p "to helping" at bounding box center [102, 150] width 185 height 6
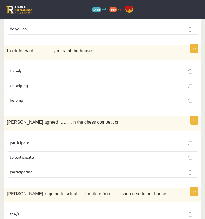
scroll to position [513, 0]
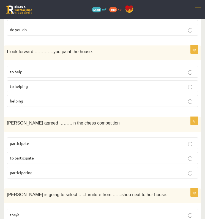
click at [123, 152] on label "to participate" at bounding box center [102, 158] width 191 height 12
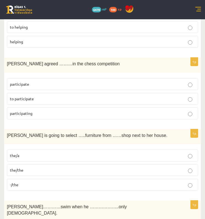
scroll to position [572, 0]
click at [123, 152] on p "the/a" at bounding box center [102, 155] width 185 height 6
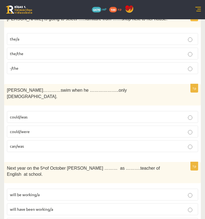
scroll to position [689, 0]
click at [120, 141] on label "can/was" at bounding box center [102, 146] width 191 height 12
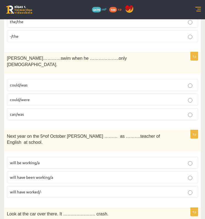
scroll to position [719, 0]
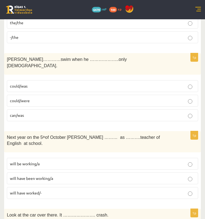
click at [87, 161] on p "will be working/a" at bounding box center [102, 164] width 185 height 6
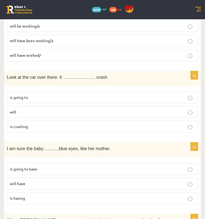
scroll to position [856, 0]
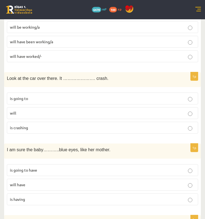
click at [180, 95] on p "is going to" at bounding box center [102, 98] width 185 height 6
click at [154, 182] on p "will have" at bounding box center [102, 185] width 185 height 6
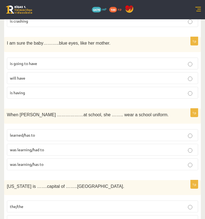
scroll to position [962, 0]
click at [144, 147] on p "was learning/had to" at bounding box center [102, 150] width 185 height 6
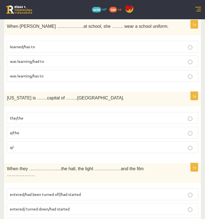
scroll to position [1050, 0]
click at [105, 115] on p "the/the" at bounding box center [102, 118] width 185 height 6
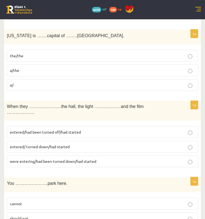
scroll to position [1113, 0]
click at [105, 129] on p "entered/had been turned off/had started" at bounding box center [102, 132] width 185 height 6
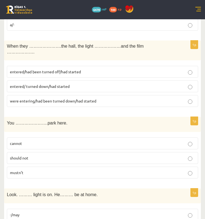
scroll to position [1173, 0]
click at [129, 170] on p "mustn’t" at bounding box center [102, 173] width 185 height 6
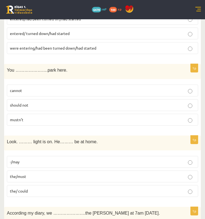
scroll to position [1225, 0]
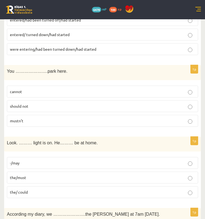
click at [125, 174] on p "the/must" at bounding box center [102, 177] width 185 height 6
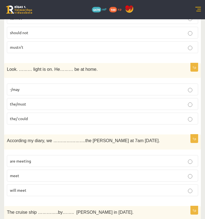
scroll to position [1299, 0]
click at [154, 187] on p "will meet" at bounding box center [102, 190] width 185 height 6
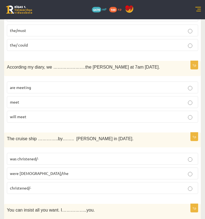
scroll to position [1371, 0]
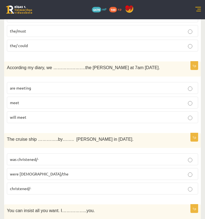
click at [93, 156] on p "was christened/-" at bounding box center [102, 159] width 185 height 6
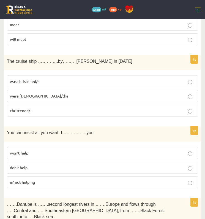
scroll to position [1449, 0]
click at [91, 150] on p "won’t help" at bounding box center [102, 153] width 185 height 6
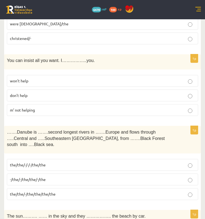
scroll to position [1521, 0]
click at [141, 162] on p "the/the/-/-/-/the/the" at bounding box center [102, 165] width 185 height 6
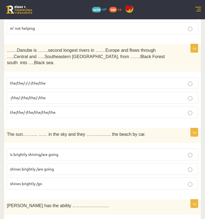
scroll to position [1603, 0]
click at [121, 148] on label "is brightly shining/are going" at bounding box center [102, 154] width 191 height 12
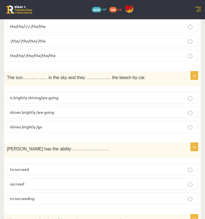
scroll to position [1659, 0]
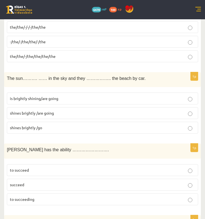
click at [80, 167] on p "to succeed" at bounding box center [102, 170] width 185 height 6
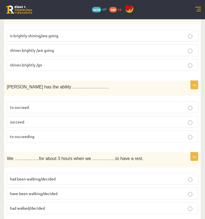
scroll to position [1722, 0]
click at [97, 176] on p "had been walking/decided" at bounding box center [102, 179] width 185 height 6
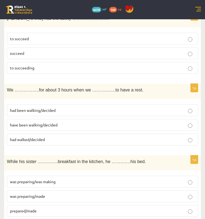
scroll to position [1797, 0]
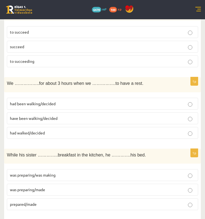
click at [150, 187] on p "was preparing/made" at bounding box center [102, 190] width 185 height 6
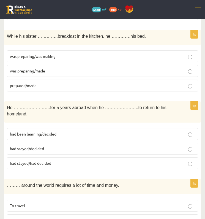
scroll to position [1915, 0]
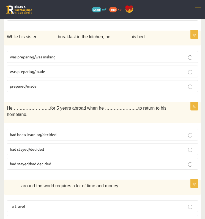
click at [100, 132] on p "had been learning/decided" at bounding box center [102, 135] width 185 height 6
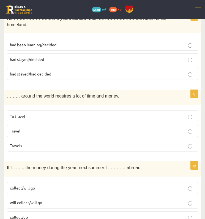
scroll to position [2004, 0]
click at [97, 111] on label "To travel" at bounding box center [102, 117] width 191 height 12
click at [75, 200] on p "will collect/will go" at bounding box center [102, 203] width 185 height 6
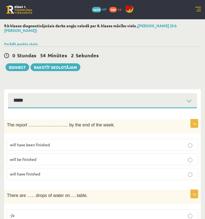
scroll to position [0, 0]
click at [17, 67] on button "Iesniegt" at bounding box center [18, 67] width 24 height 8
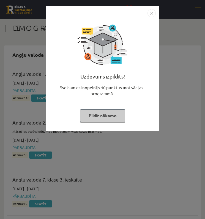
click at [114, 116] on button "Pildīt nākamo" at bounding box center [102, 115] width 45 height 13
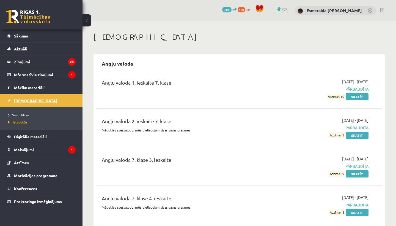
click at [38, 102] on link "[DEMOGRAPHIC_DATA]" at bounding box center [41, 100] width 69 height 13
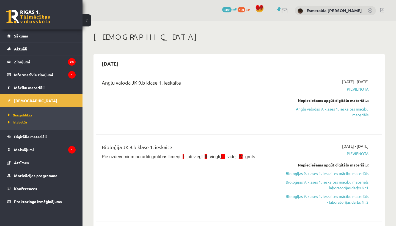
click at [24, 116] on span "Neizpildītās" at bounding box center [20, 115] width 24 height 4
click at [23, 122] on span "Izlabotās" at bounding box center [16, 122] width 17 height 4
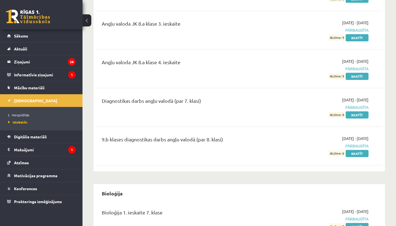
scroll to position [290, 0]
click at [205, 156] on link "Skatīt" at bounding box center [357, 153] width 23 height 7
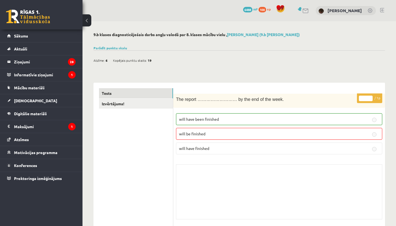
scroll to position [17, 0]
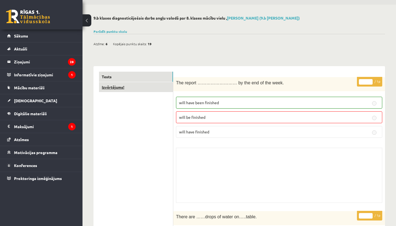
click at [136, 85] on link "Izvērtējums!" at bounding box center [136, 87] width 74 height 10
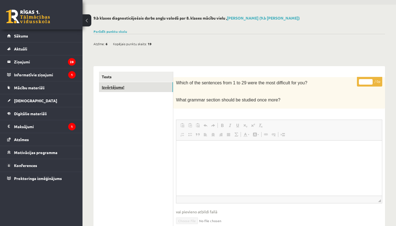
scroll to position [0, 0]
click at [129, 73] on link "Tests" at bounding box center [136, 77] width 74 height 10
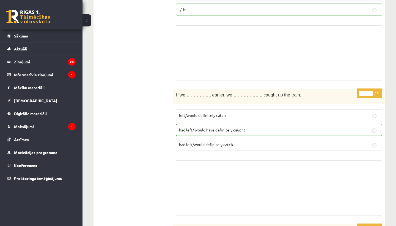
scroll to position [273, 0]
click at [44, 35] on link "Sākums" at bounding box center [41, 35] width 69 height 13
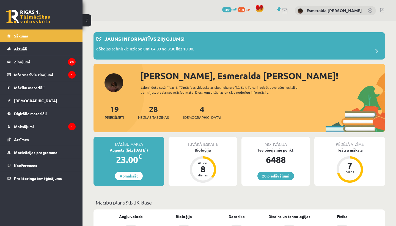
click at [382, 10] on link at bounding box center [382, 10] width 4 height 4
